Goal: Task Accomplishment & Management: Complete application form

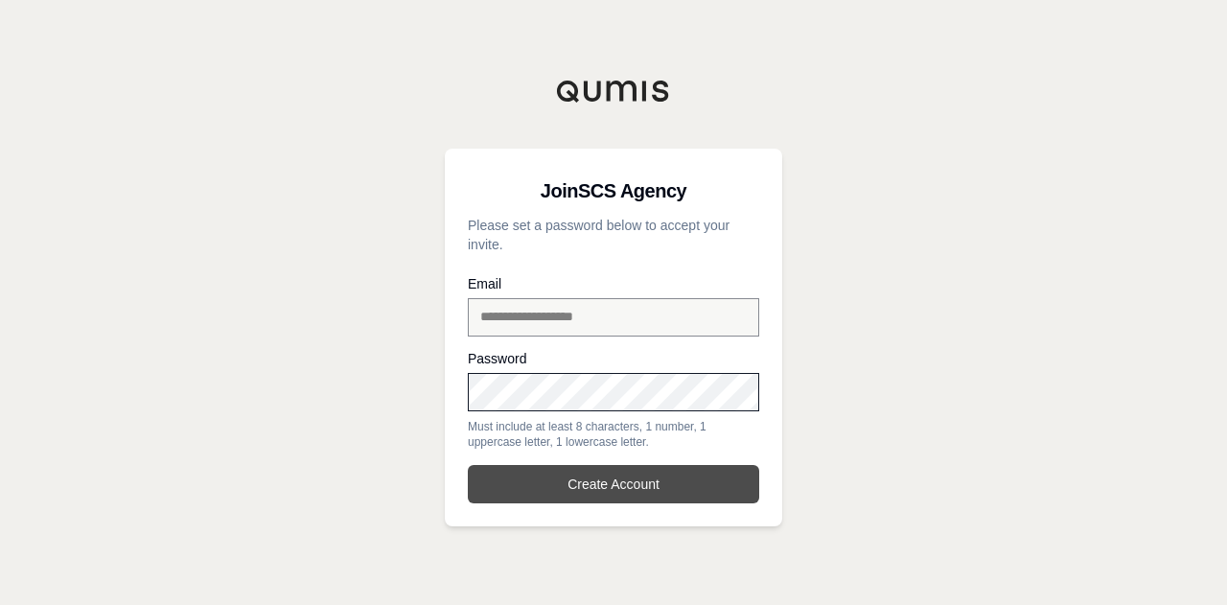
click at [655, 481] on button "Create Account" at bounding box center [613, 484] width 291 height 38
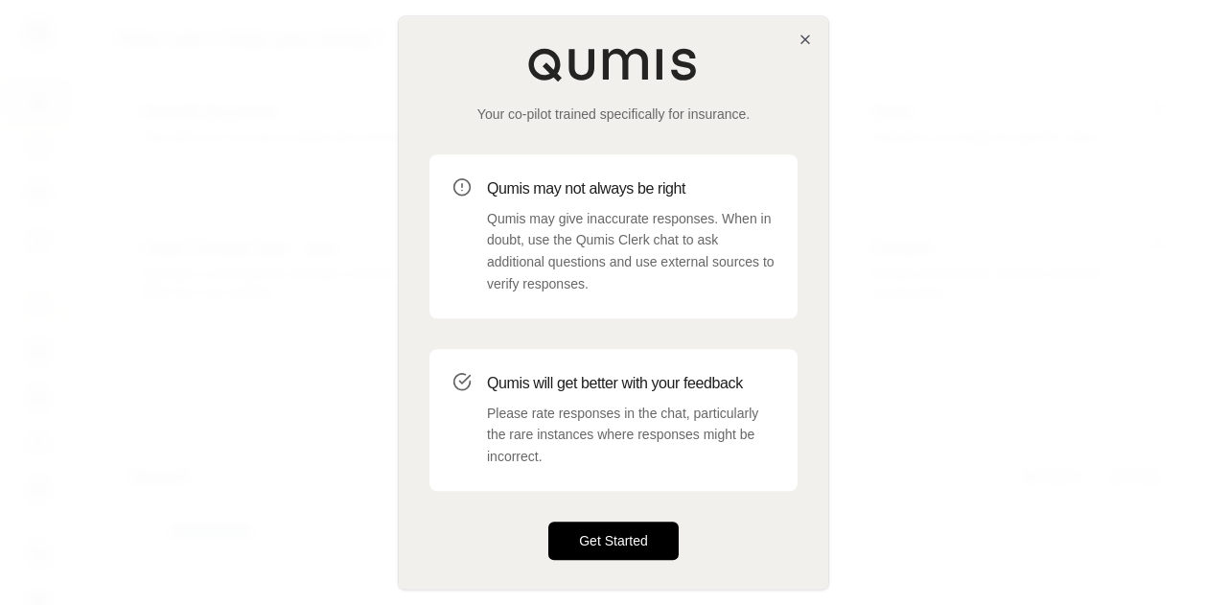
click at [633, 544] on button "Get Started" at bounding box center [613, 541] width 130 height 38
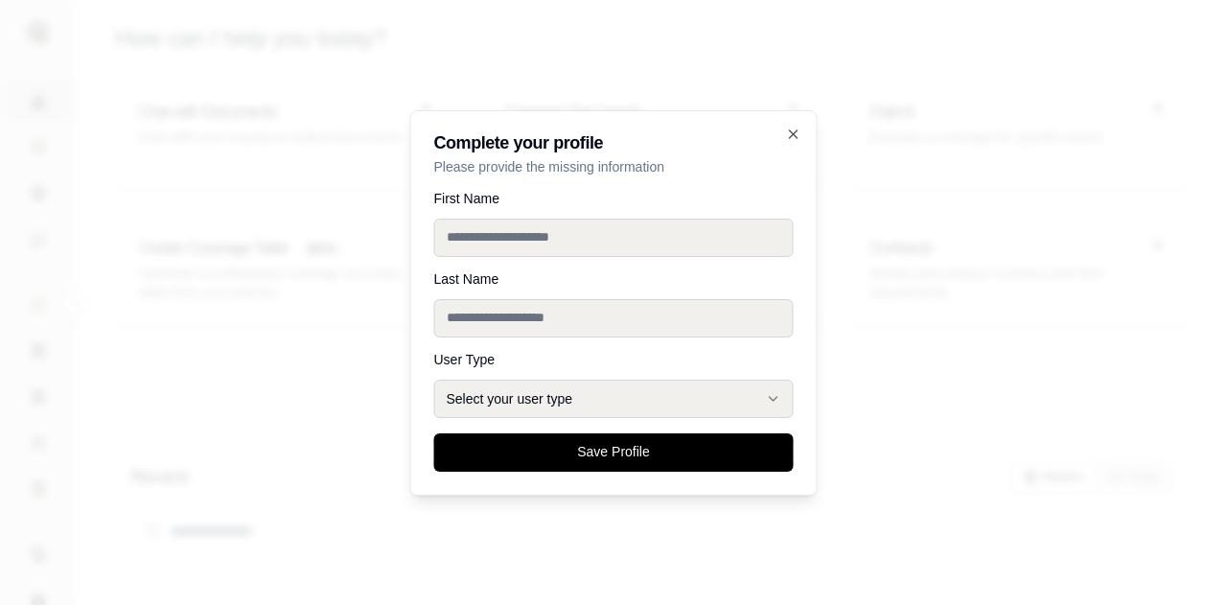
click at [488, 244] on input "First Name" at bounding box center [614, 238] width 360 height 38
type input "*******"
type input "********"
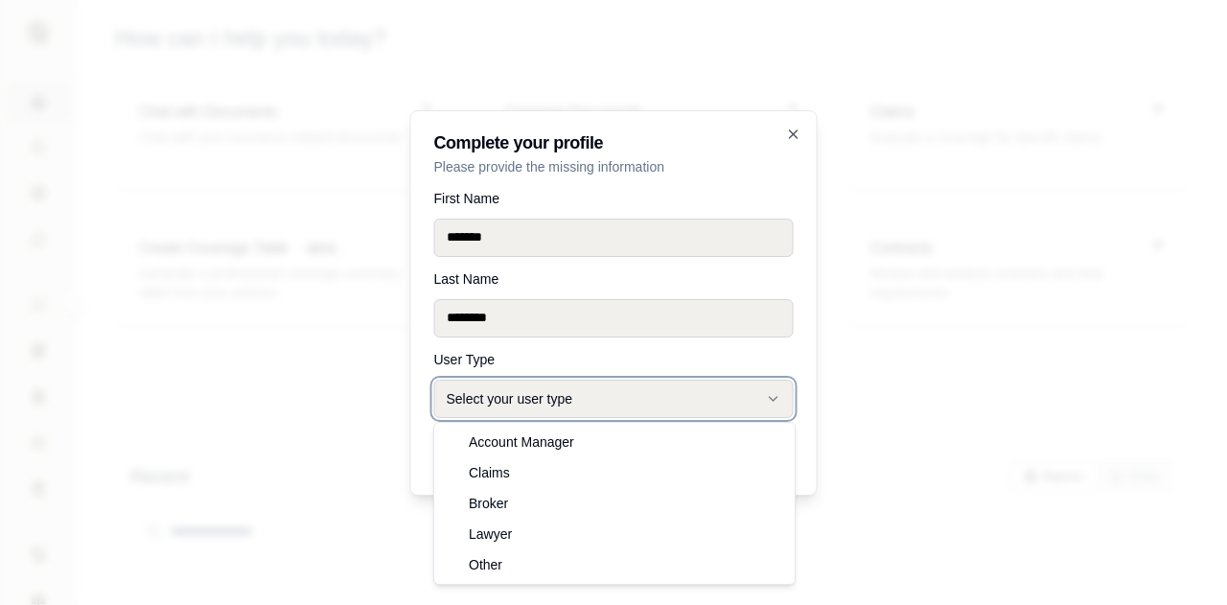
click at [562, 390] on button "Select your user type" at bounding box center [614, 399] width 360 height 38
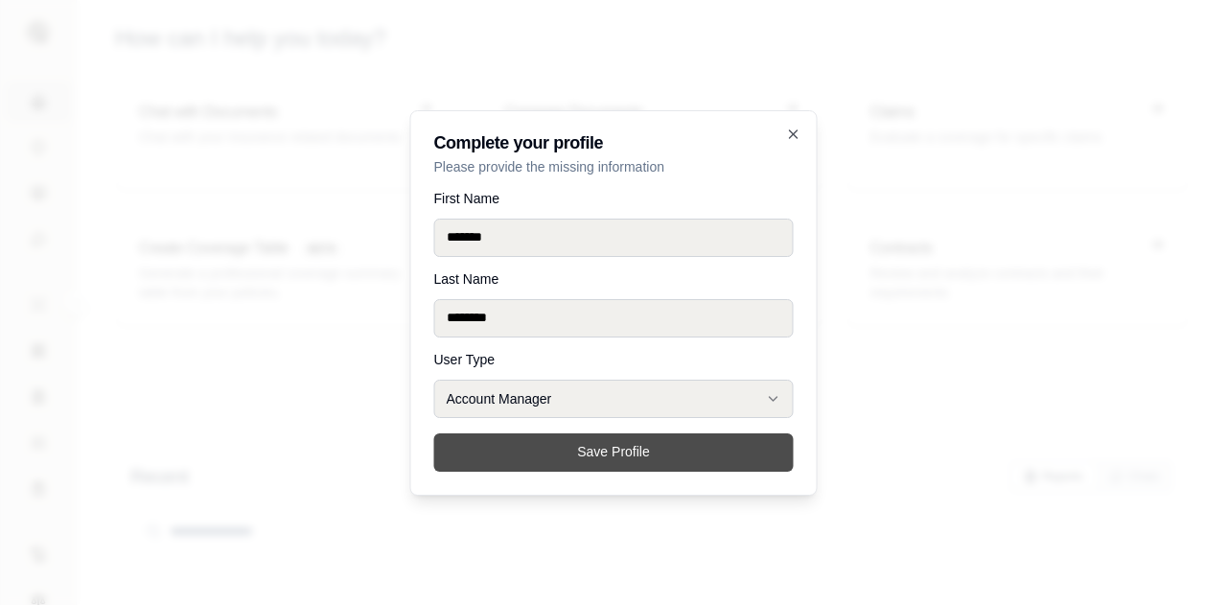
click at [629, 451] on button "Save Profile" at bounding box center [614, 452] width 360 height 38
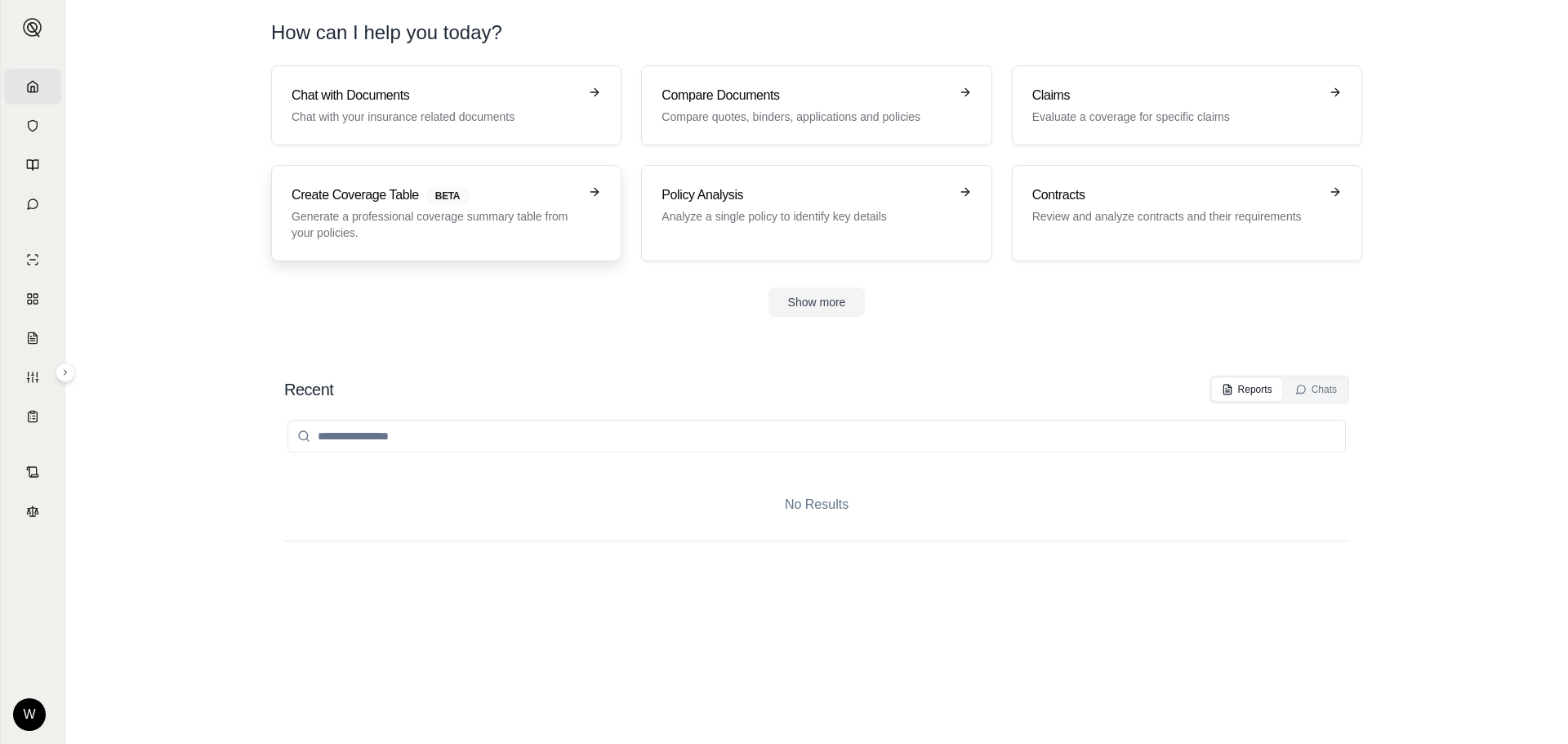
click at [431, 220] on p "Generate a professional coverage summary table from your policies." at bounding box center [434, 224] width 287 height 32
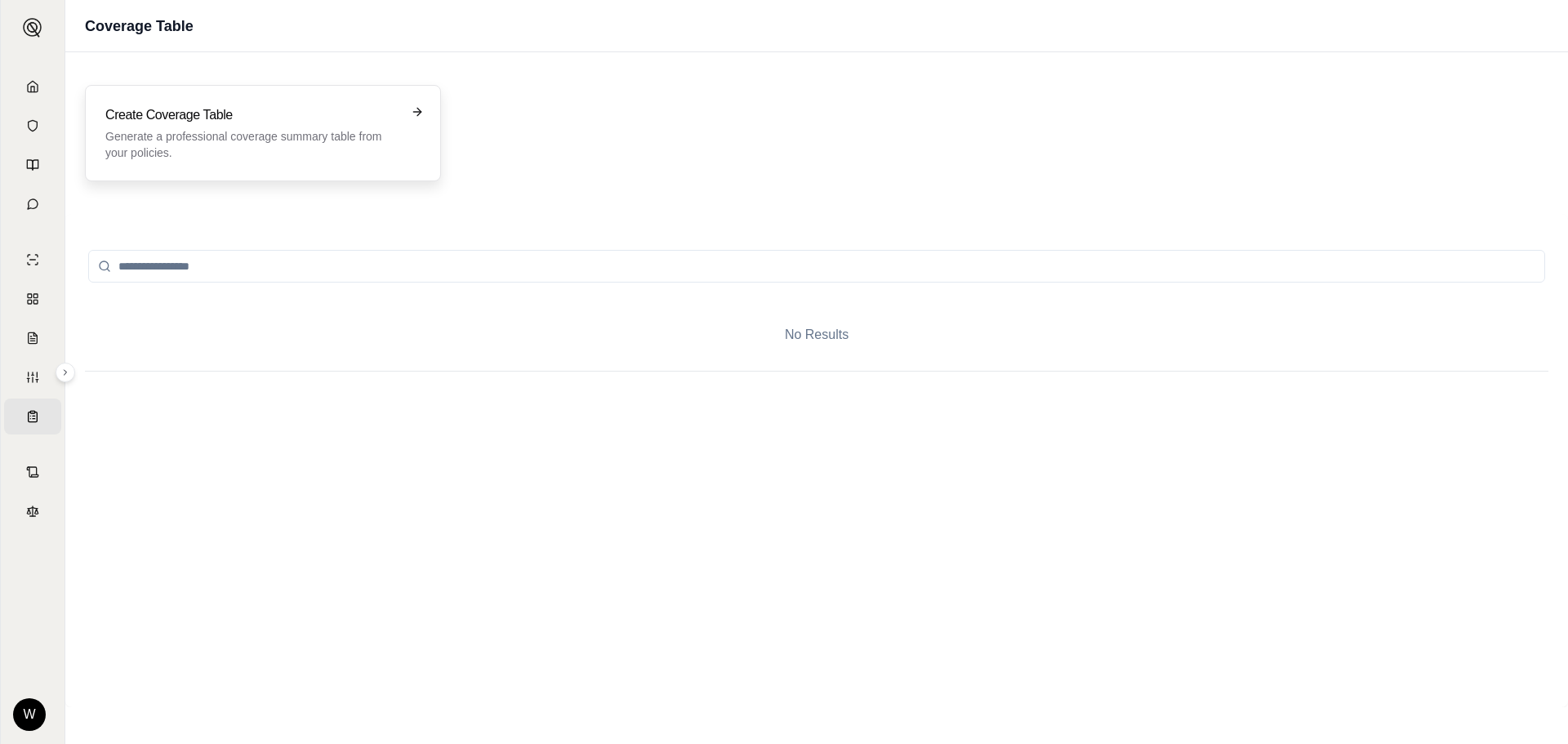
click at [268, 156] on p "Generate a professional coverage summary table from your policies." at bounding box center [251, 145] width 292 height 32
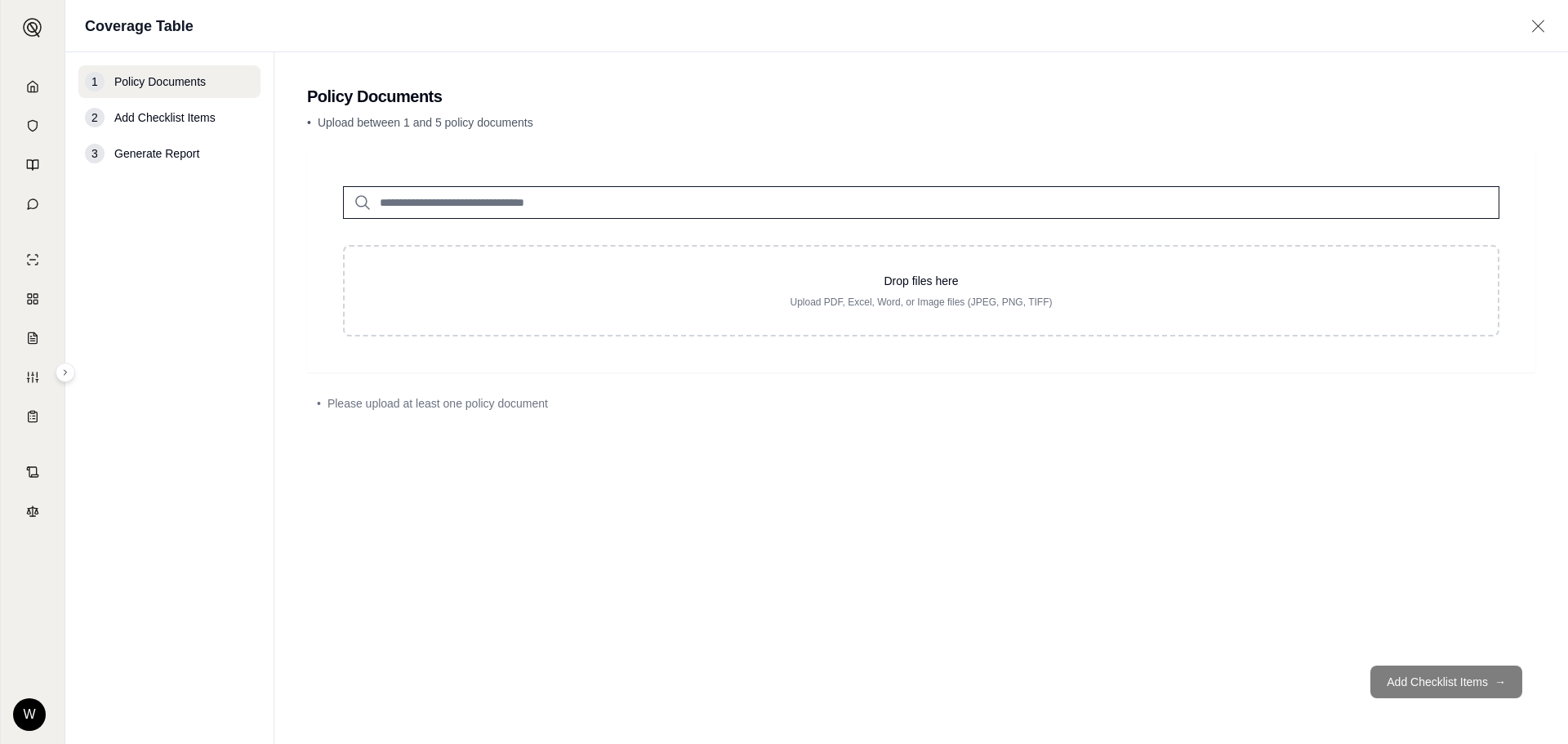
click at [189, 158] on span "Generate Report" at bounding box center [157, 153] width 85 height 16
click at [196, 122] on span "Add Checklist Items" at bounding box center [164, 117] width 101 height 16
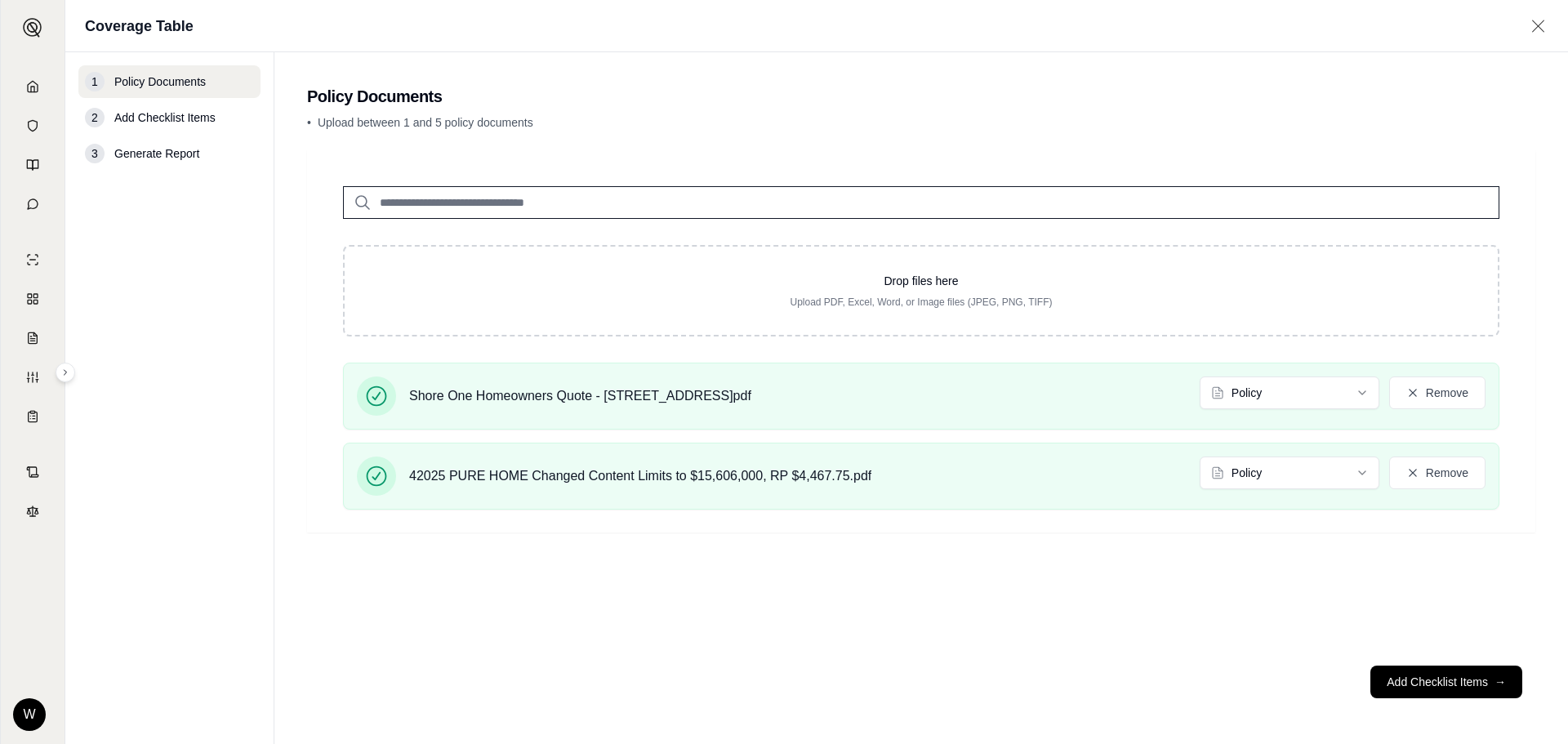
drag, startPoint x: 181, startPoint y: 117, endPoint x: 110, endPoint y: 124, distance: 71.3
click at [136, 124] on span "Add Checklist Items" at bounding box center [164, 117] width 101 height 16
drag, startPoint x: 110, startPoint y: 124, endPoint x: 121, endPoint y: 118, distance: 12.5
click at [112, 124] on div "2 Add Checklist Items" at bounding box center [169, 118] width 182 height 32
click at [1044, 515] on button "Add Checklist Items →" at bounding box center [1446, 682] width 152 height 32
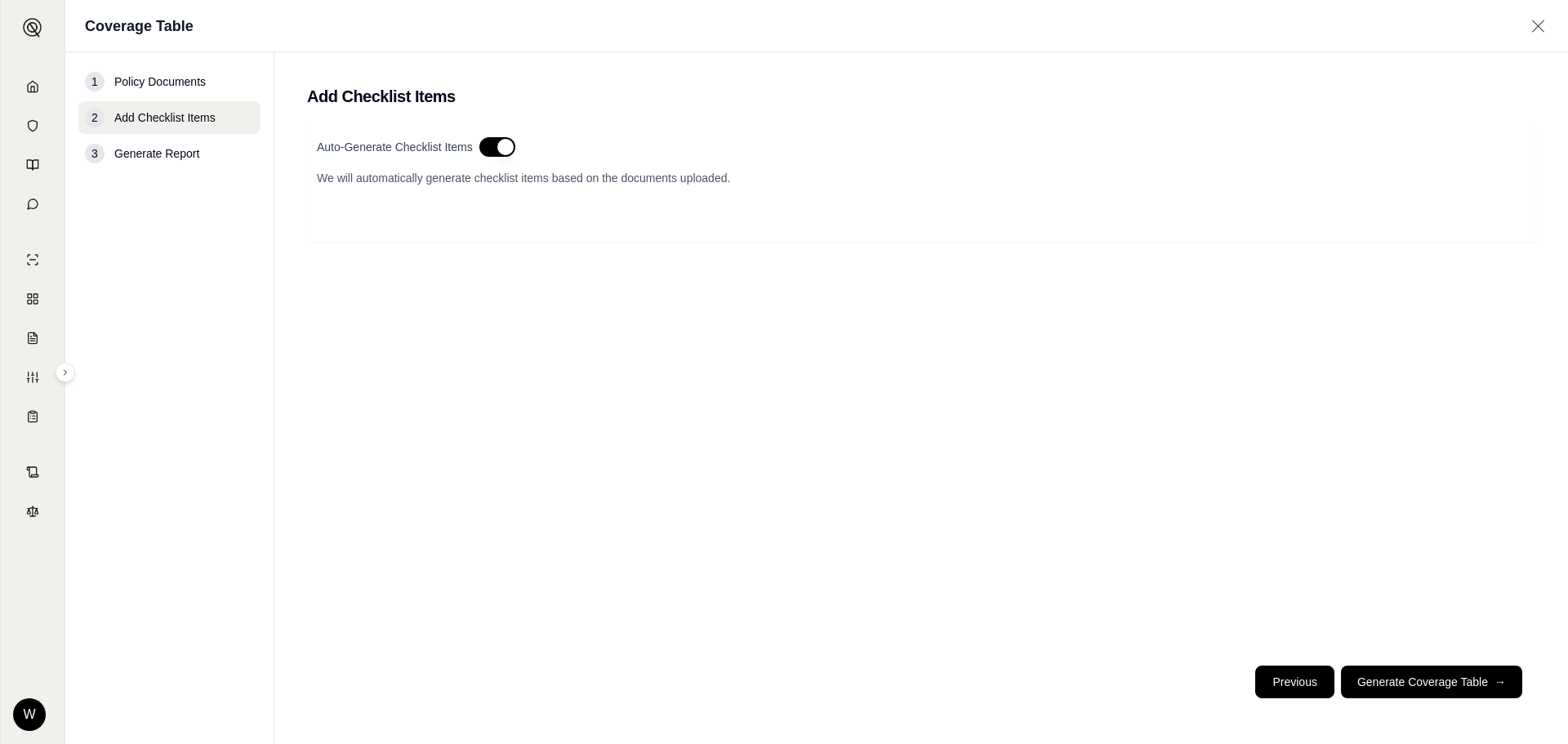
click at [1044, 515] on button "Previous" at bounding box center [1295, 682] width 78 height 32
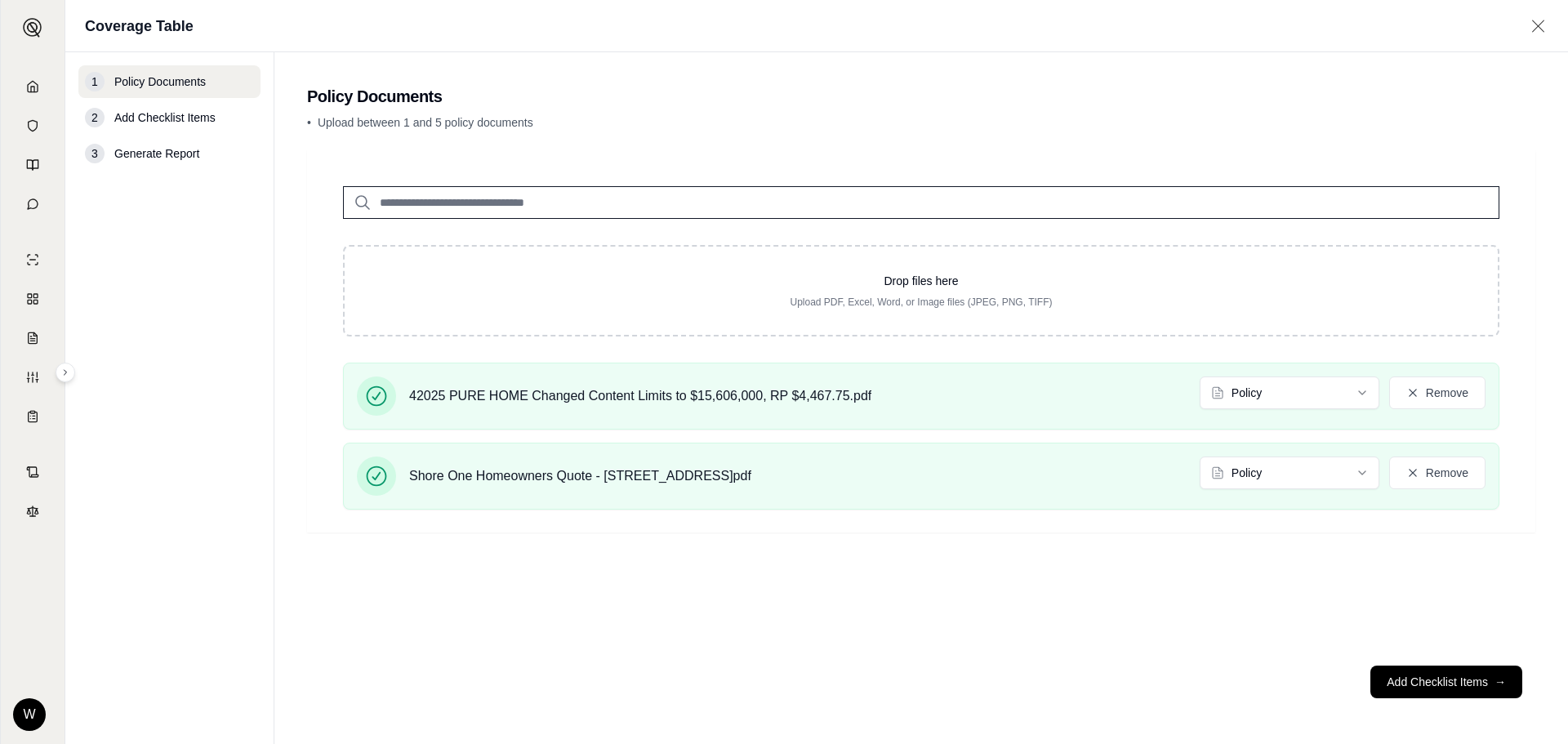
click at [477, 207] on input "search" at bounding box center [922, 203] width 1157 height 32
drag, startPoint x: 148, startPoint y: 119, endPoint x: 115, endPoint y: 122, distance: 33.1
click at [115, 122] on span "Add Checklist Items" at bounding box center [164, 117] width 101 height 16
click at [86, 118] on div "2" at bounding box center [95, 118] width 20 height 20
click at [91, 116] on div "2" at bounding box center [95, 118] width 20 height 20
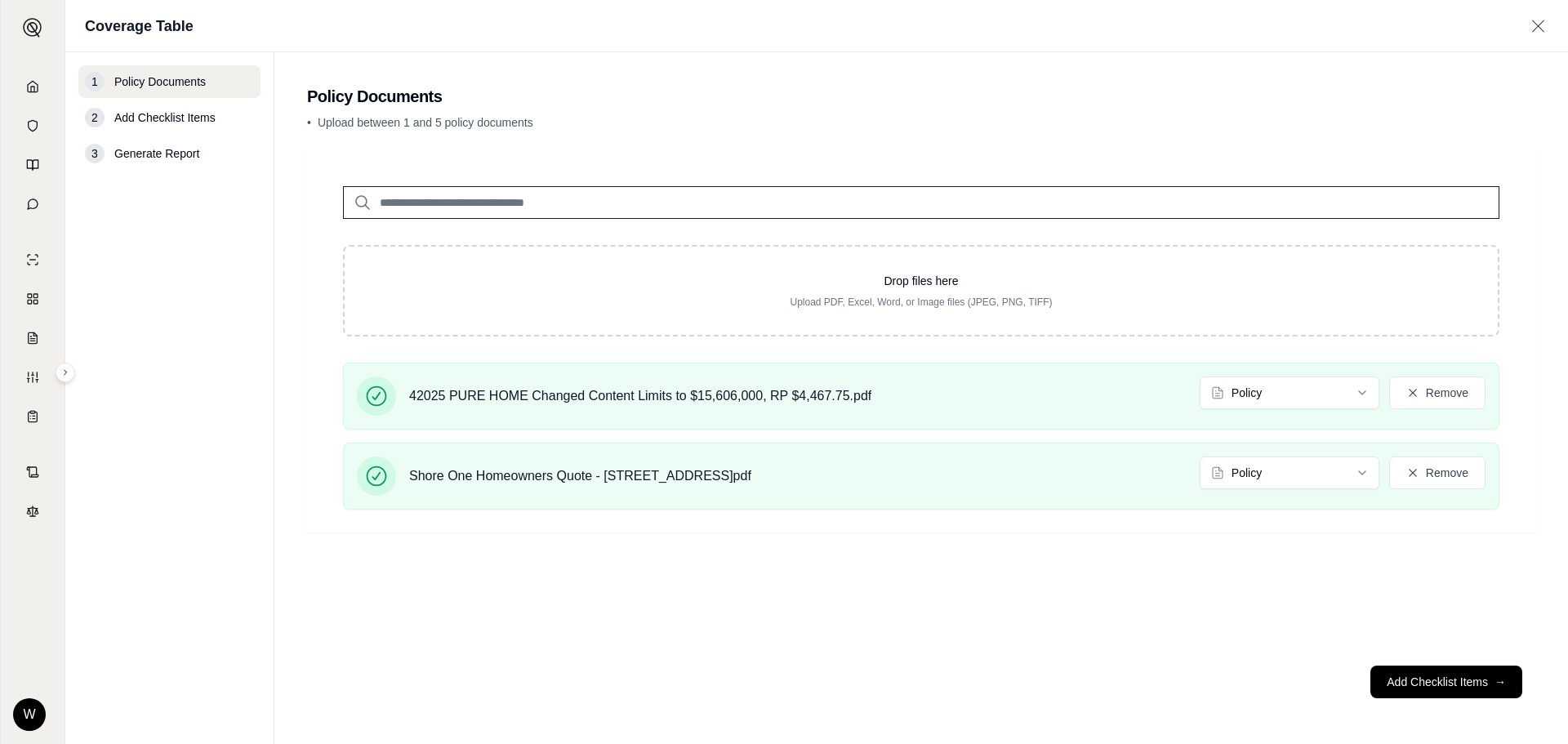
click at [127, 112] on span "Add Checklist Items" at bounding box center [164, 117] width 101 height 16
drag, startPoint x: 1437, startPoint y: 673, endPoint x: 1356, endPoint y: 642, distance: 86.7
click at [1044, 515] on button "Add Checklist Items →" at bounding box center [1446, 682] width 152 height 32
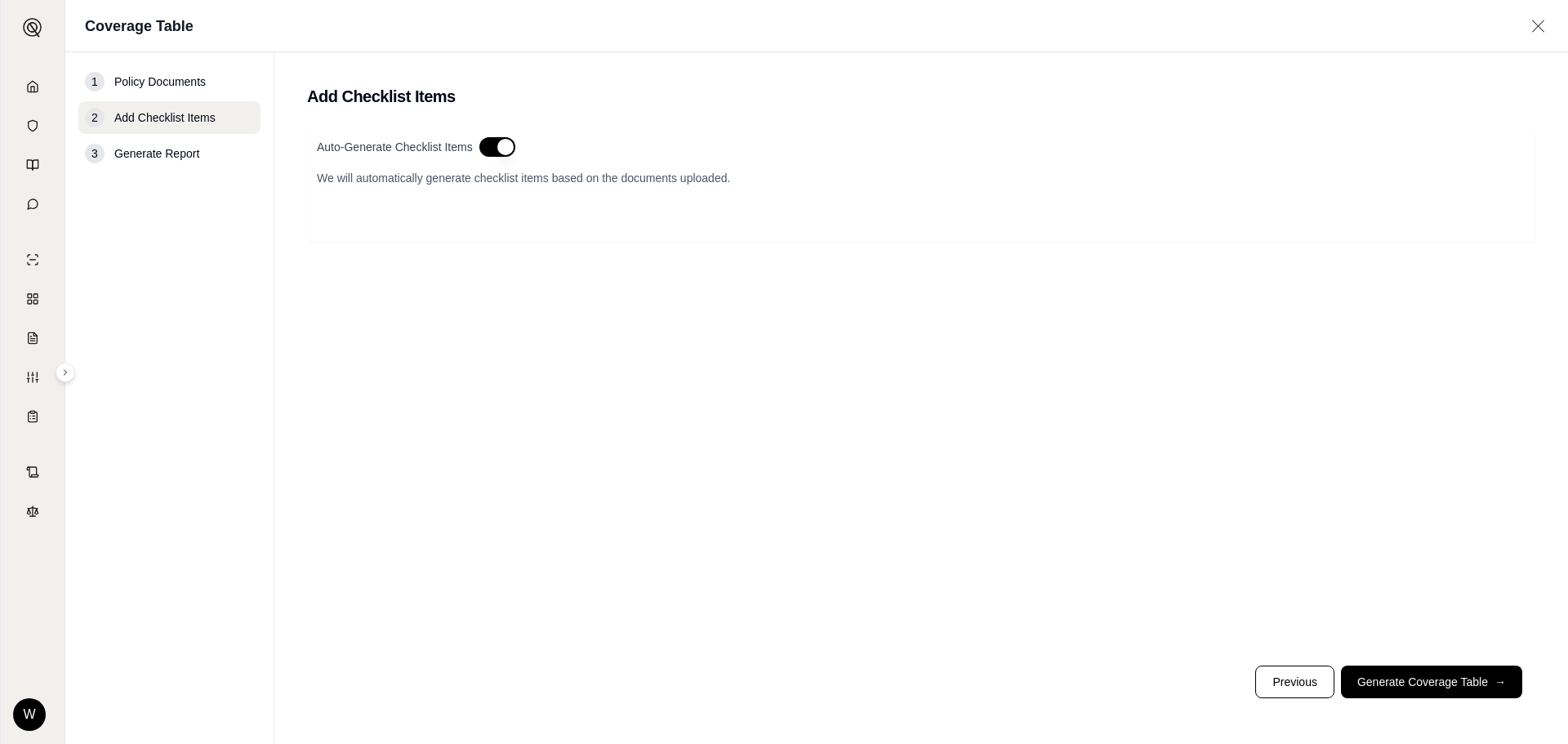
click at [485, 151] on button "button" at bounding box center [497, 147] width 36 height 20
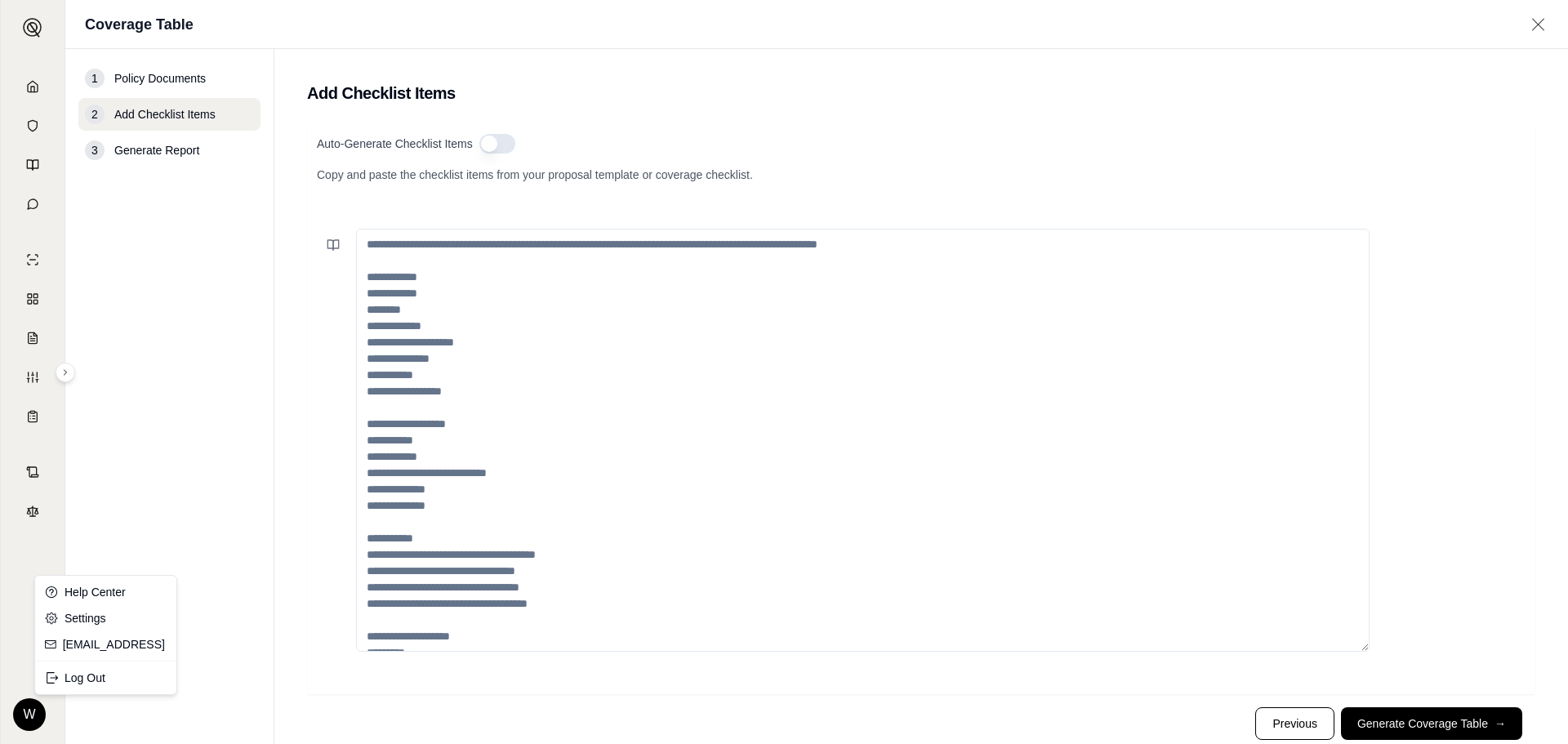
click at [40, 515] on html "Home Vault Prompts Chats Single Policy Comparisons Claims Custom Report Coverag…" at bounding box center [784, 372] width 1568 height 744
click at [937, 515] on html "Home Vault Prompts Chats Single Policy Comparisons Claims Custom Report Coverag…" at bounding box center [784, 372] width 1568 height 744
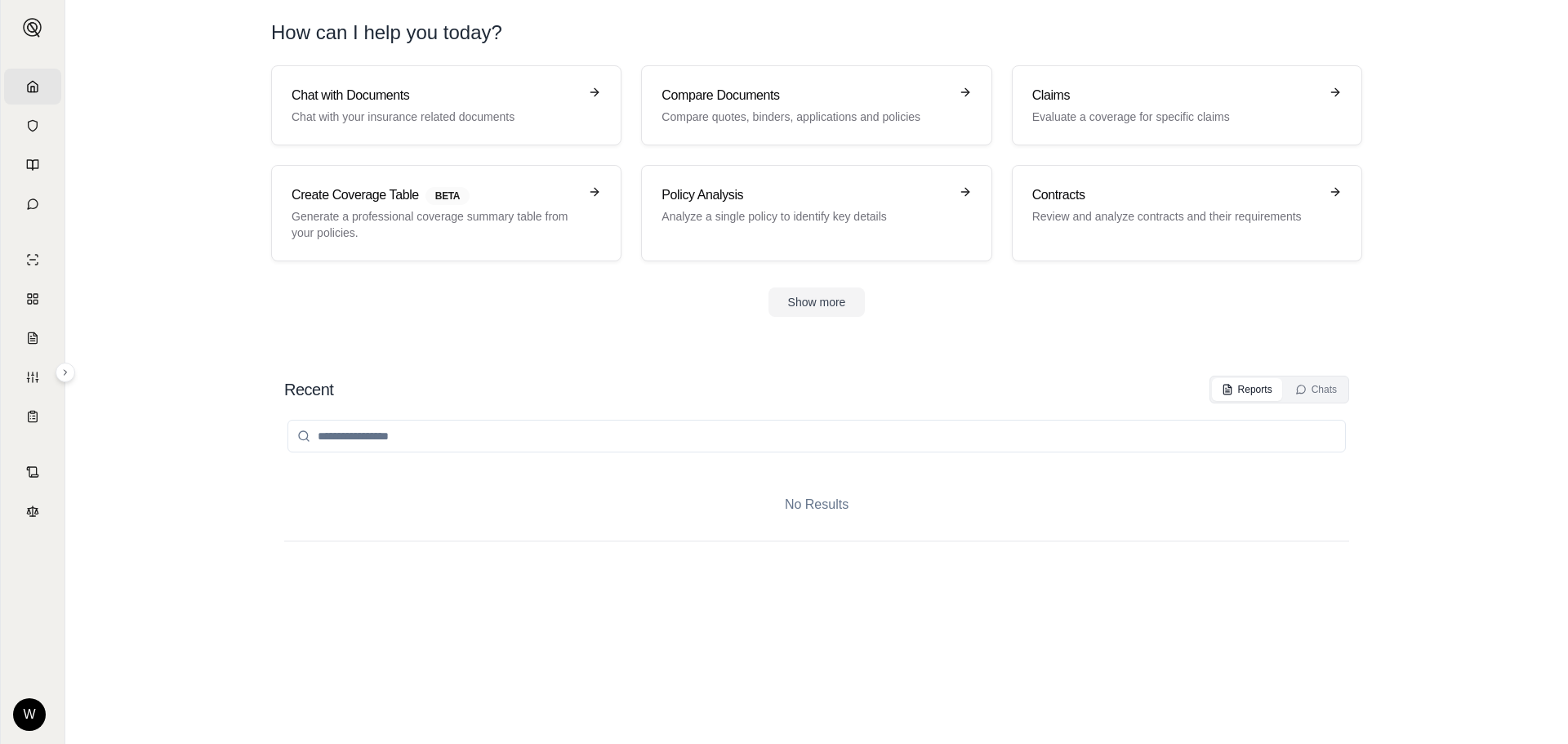
drag, startPoint x: 1457, startPoint y: 112, endPoint x: 1452, endPoint y: 83, distance: 29.4
click at [1044, 100] on section "Chat with Documents Chat with your insurance related documents Compare Document…" at bounding box center [816, 205] width 1490 height 278
